Goal: Task Accomplishment & Management: Manage account settings

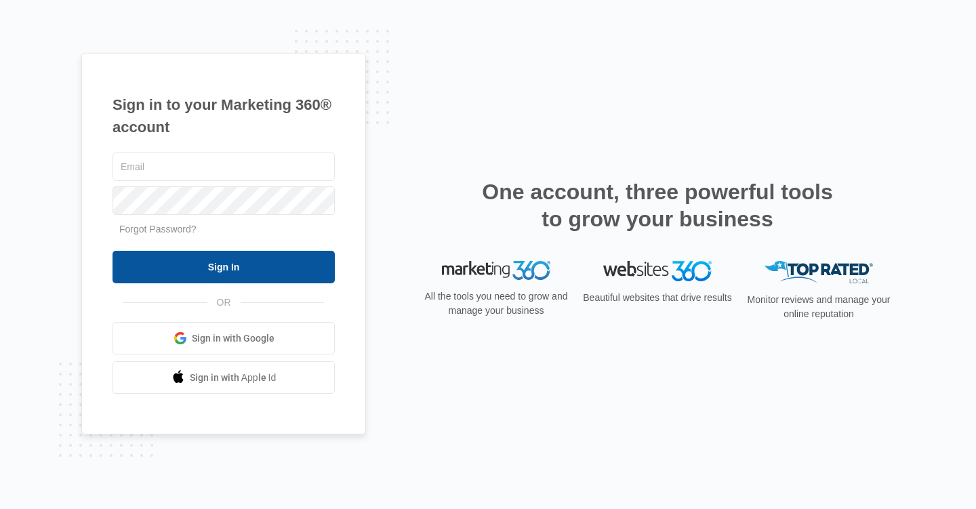
type input "[EMAIL_ADDRESS][DOMAIN_NAME]"
click at [185, 259] on input "Sign In" at bounding box center [223, 267] width 222 height 33
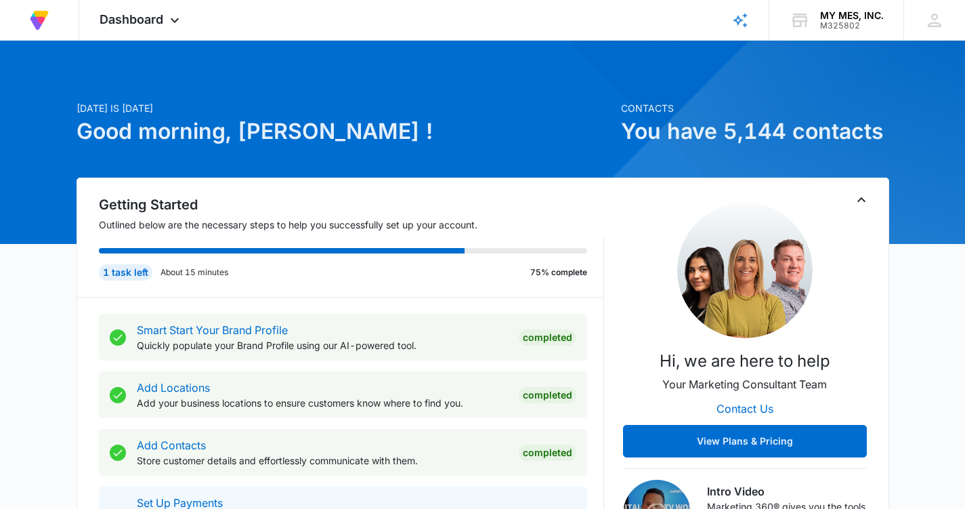
click at [134, 275] on div "1 task left" at bounding box center [126, 272] width 54 height 16
click at [165, 15] on div "Dashboard Apps Reputation Forms CRM Email Files Brand Settings" at bounding box center [141, 20] width 124 height 40
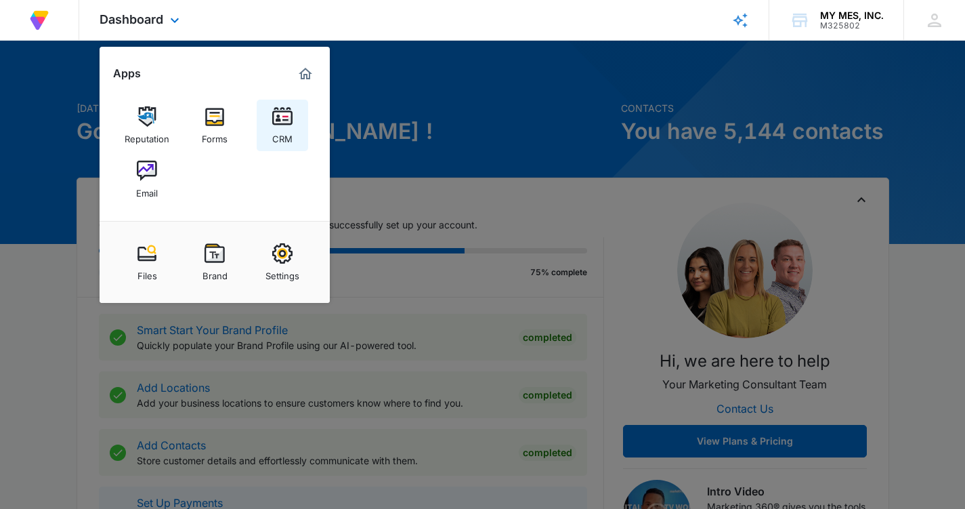
click at [293, 130] on link "CRM" at bounding box center [282, 125] width 51 height 51
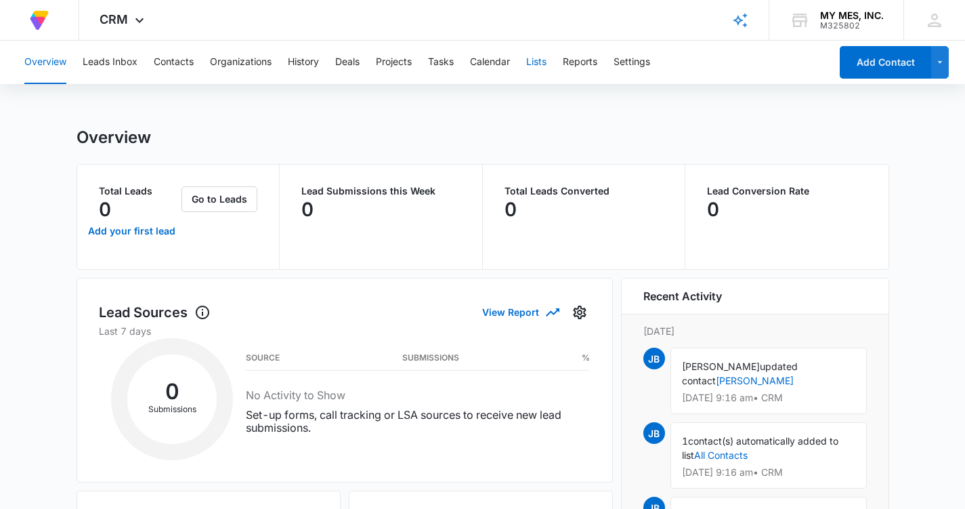
click at [541, 64] on button "Lists" at bounding box center [536, 62] width 20 height 43
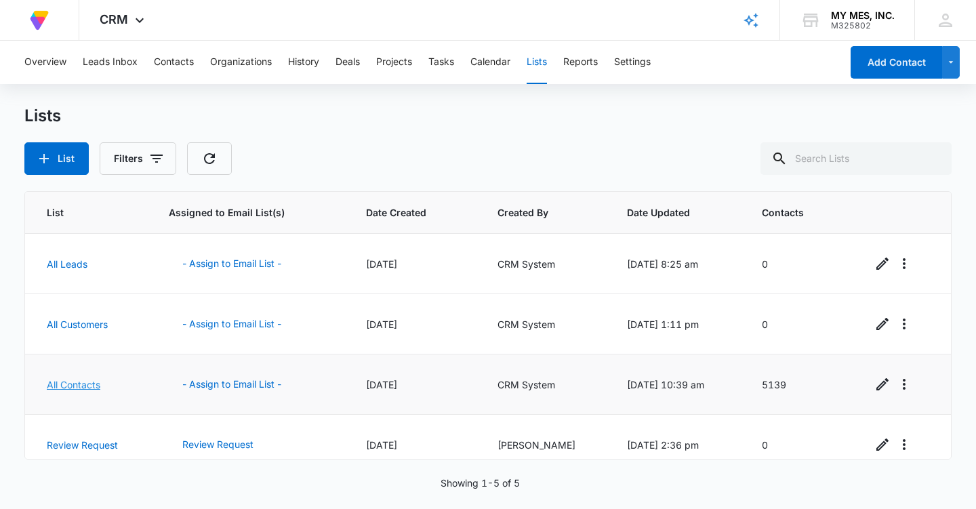
click at [81, 388] on link "All Contacts" at bounding box center [74, 385] width 54 height 12
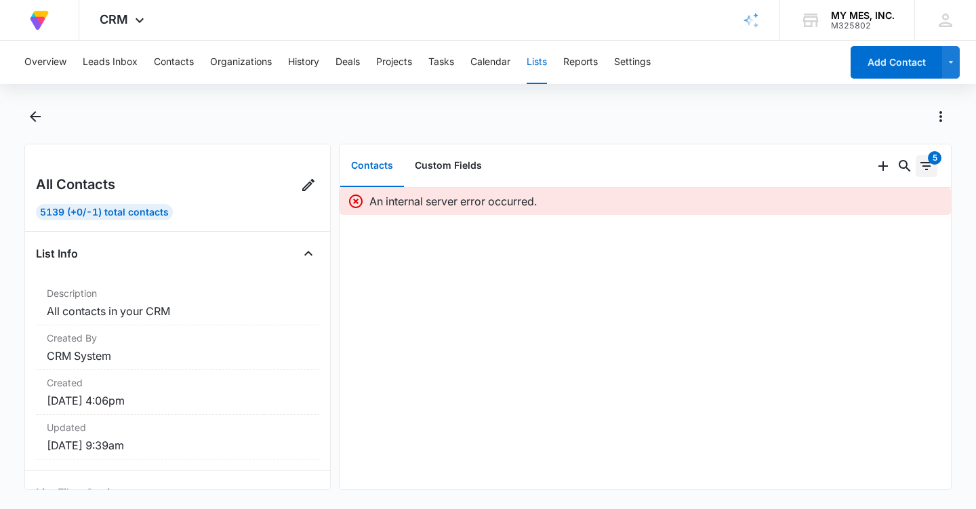
click at [919, 171] on icon "Filters" at bounding box center [926, 166] width 16 height 16
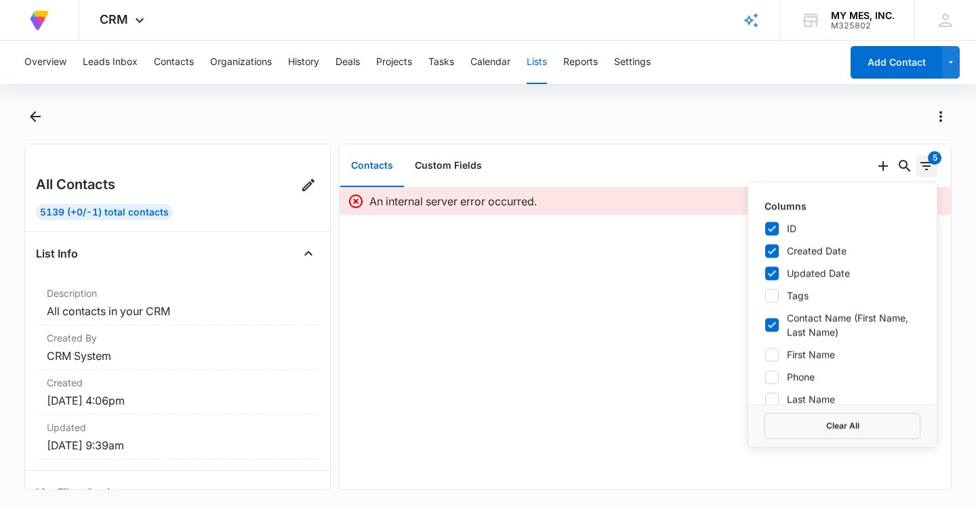
click at [919, 171] on icon "Filters" at bounding box center [926, 166] width 16 height 16
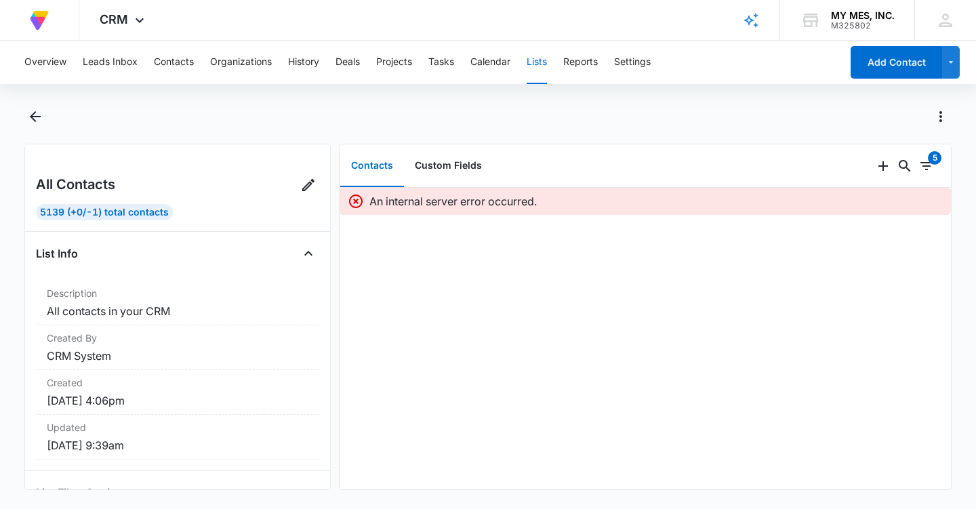
click at [355, 204] on icon at bounding box center [356, 201] width 16 height 16
click at [547, 57] on button "Lists" at bounding box center [536, 62] width 20 height 43
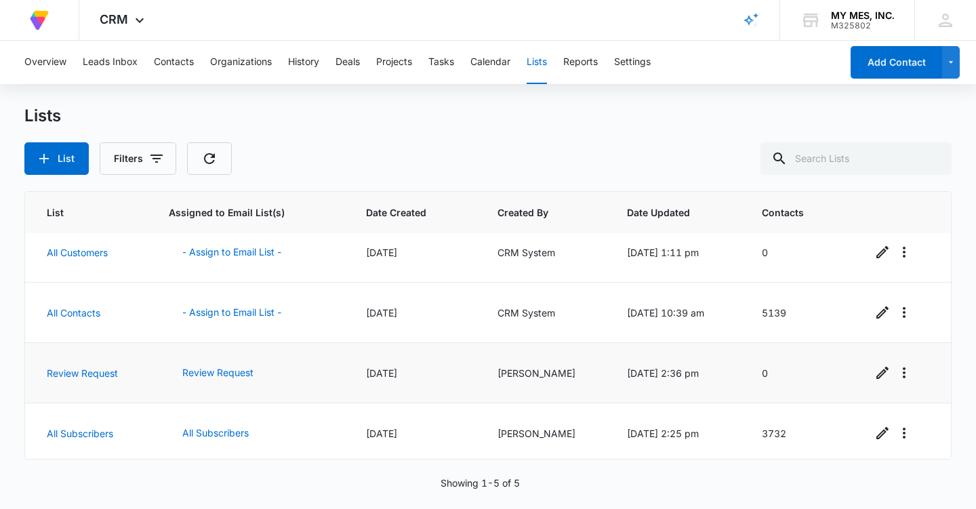
scroll to position [76, 0]
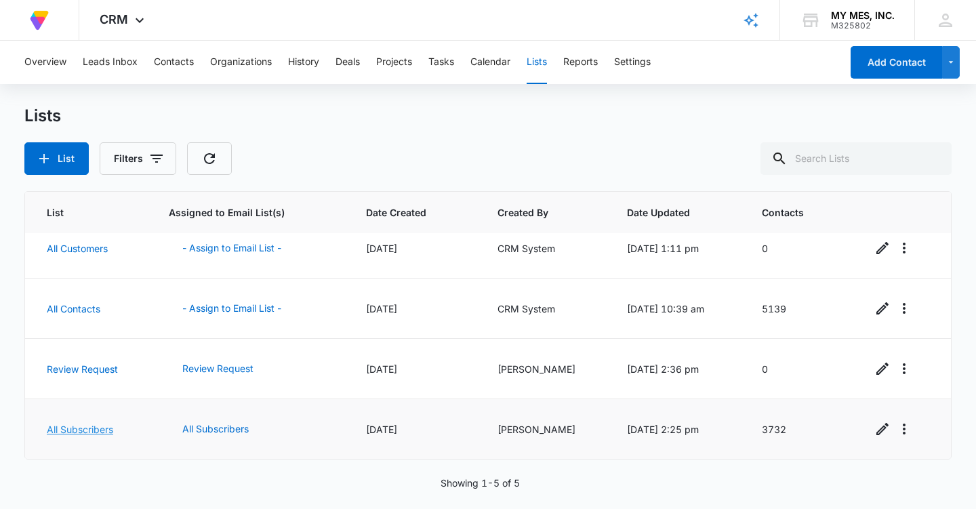
click at [95, 428] on link "All Subscribers" at bounding box center [80, 429] width 66 height 12
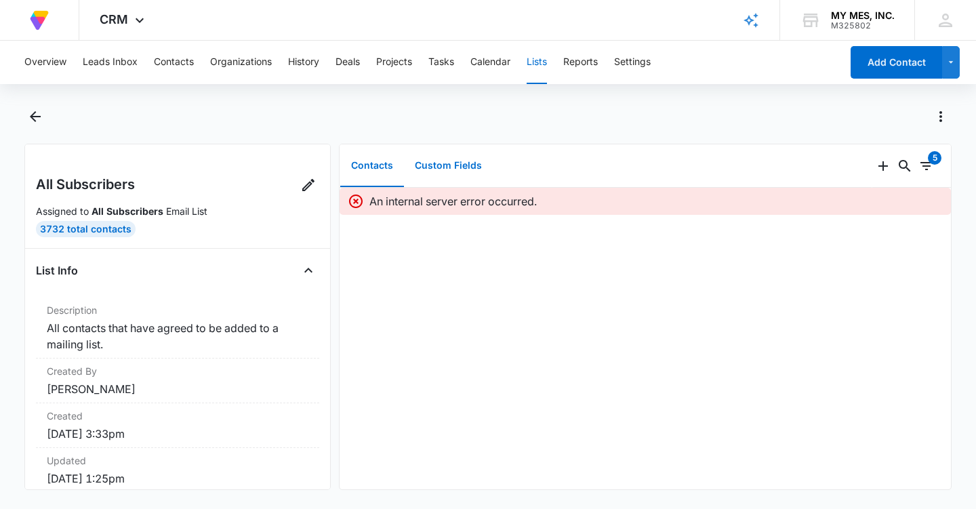
click at [467, 164] on button "Custom Fields" at bounding box center [448, 166] width 89 height 42
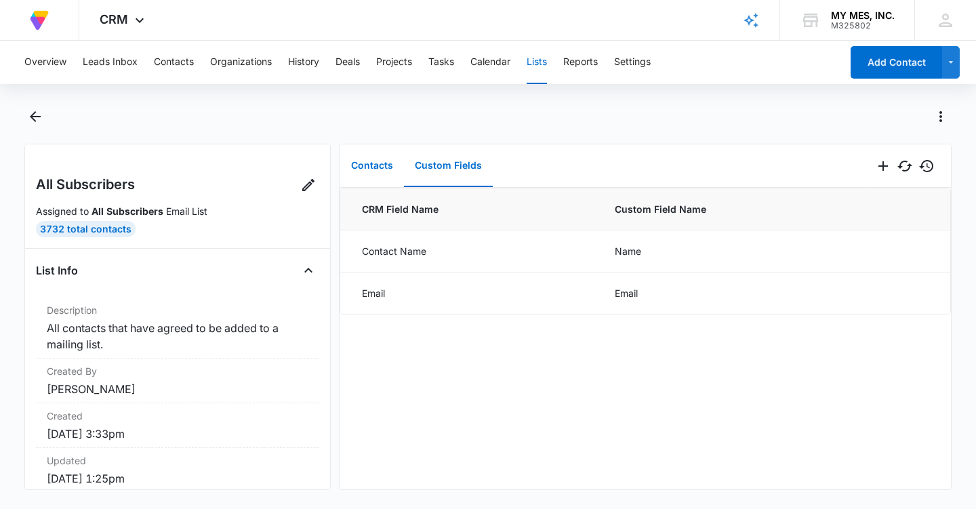
click at [386, 166] on button "Contacts" at bounding box center [372, 166] width 64 height 42
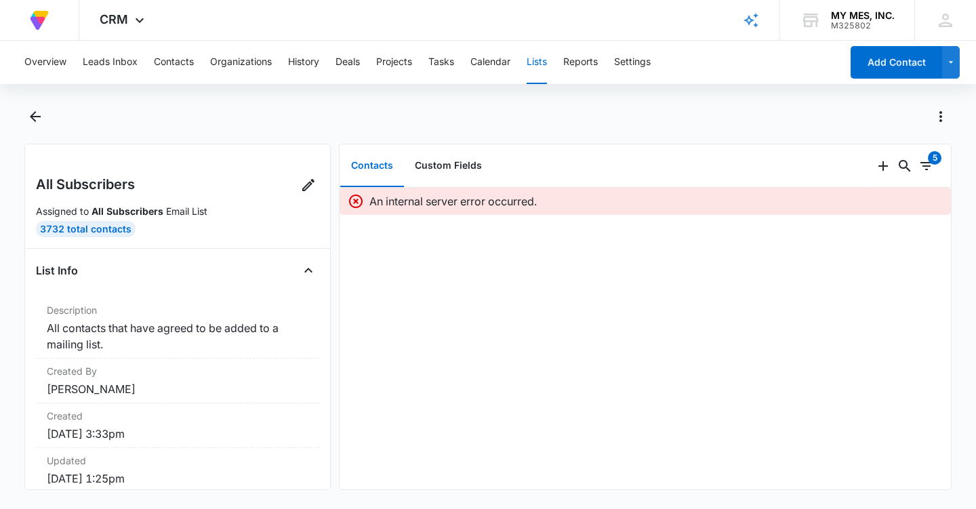
click at [352, 200] on icon at bounding box center [356, 201] width 16 height 16
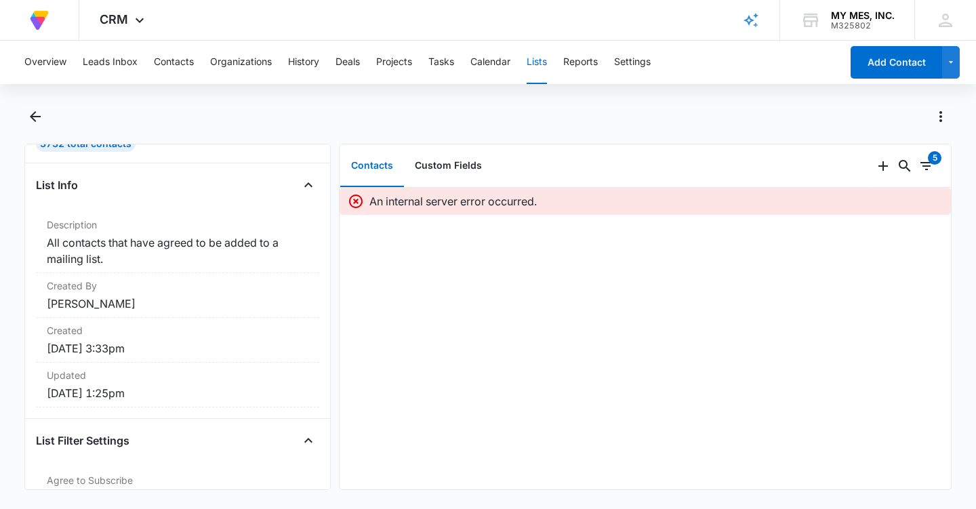
scroll to position [255, 0]
